Goal: Information Seeking & Learning: Learn about a topic

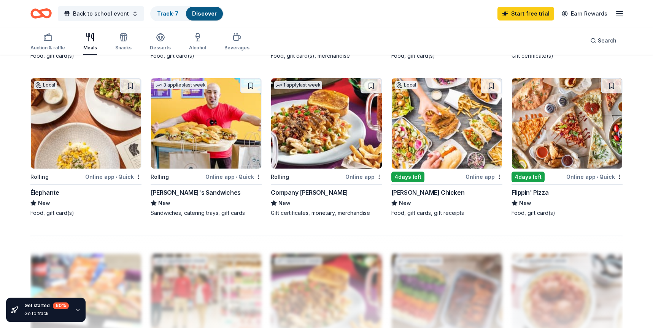
scroll to position [547, 0]
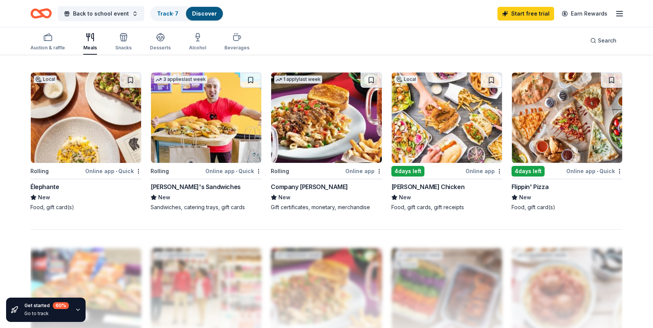
click at [444, 135] on img at bounding box center [447, 118] width 110 height 90
click at [76, 148] on img at bounding box center [86, 118] width 110 height 90
click at [558, 147] on img at bounding box center [567, 118] width 110 height 90
click at [307, 126] on img at bounding box center [326, 118] width 110 height 90
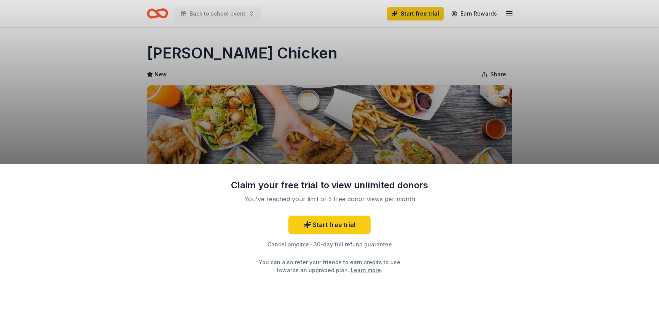
click at [222, 51] on div "Claim your free trial to view unlimited donors You've reached your limit of 5 f…" at bounding box center [329, 164] width 659 height 328
